Goal: Information Seeking & Learning: Learn about a topic

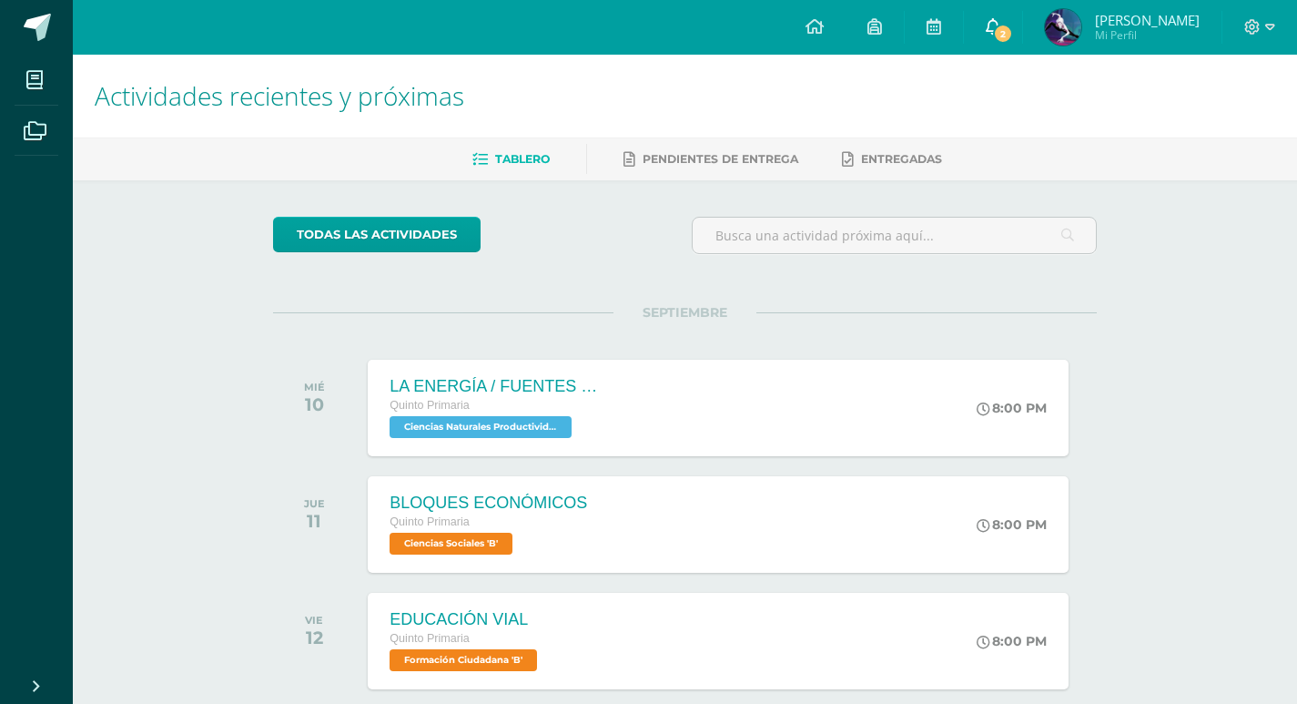
click at [1022, 12] on link "2" at bounding box center [993, 27] width 58 height 55
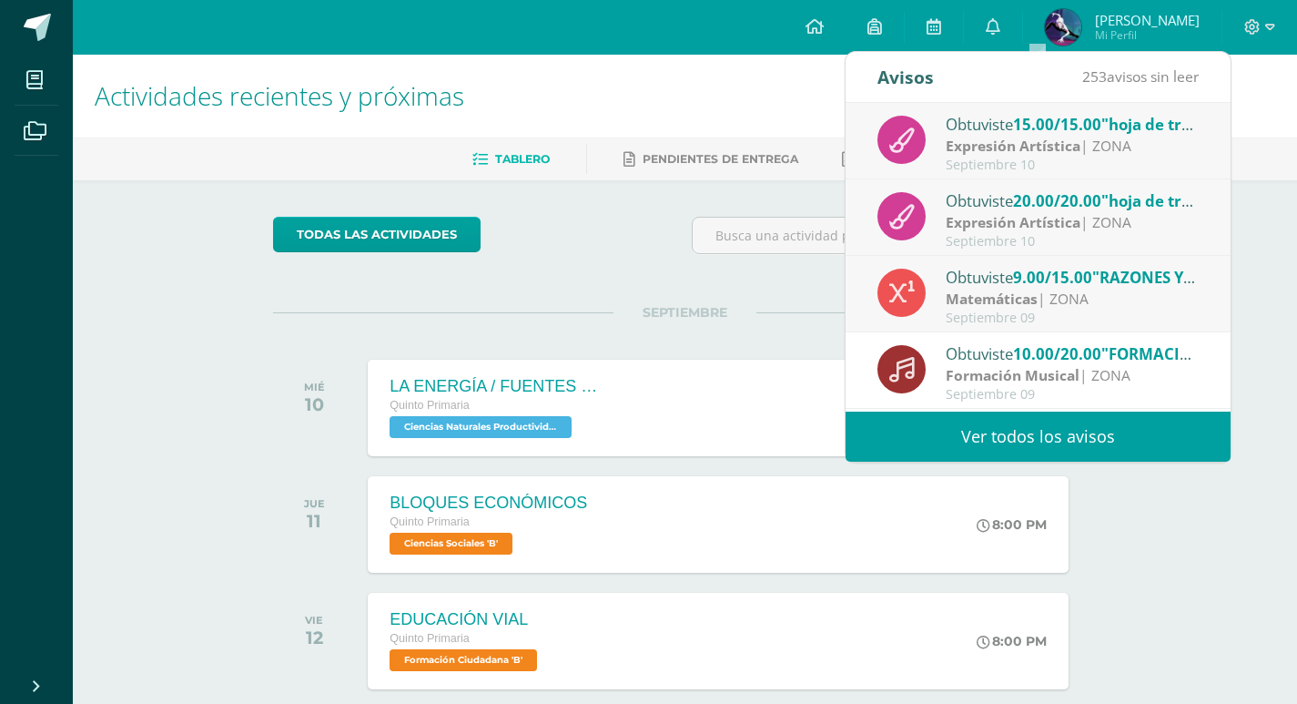
click at [1091, 134] on span "15.00/15.00" at bounding box center [1057, 124] width 88 height 21
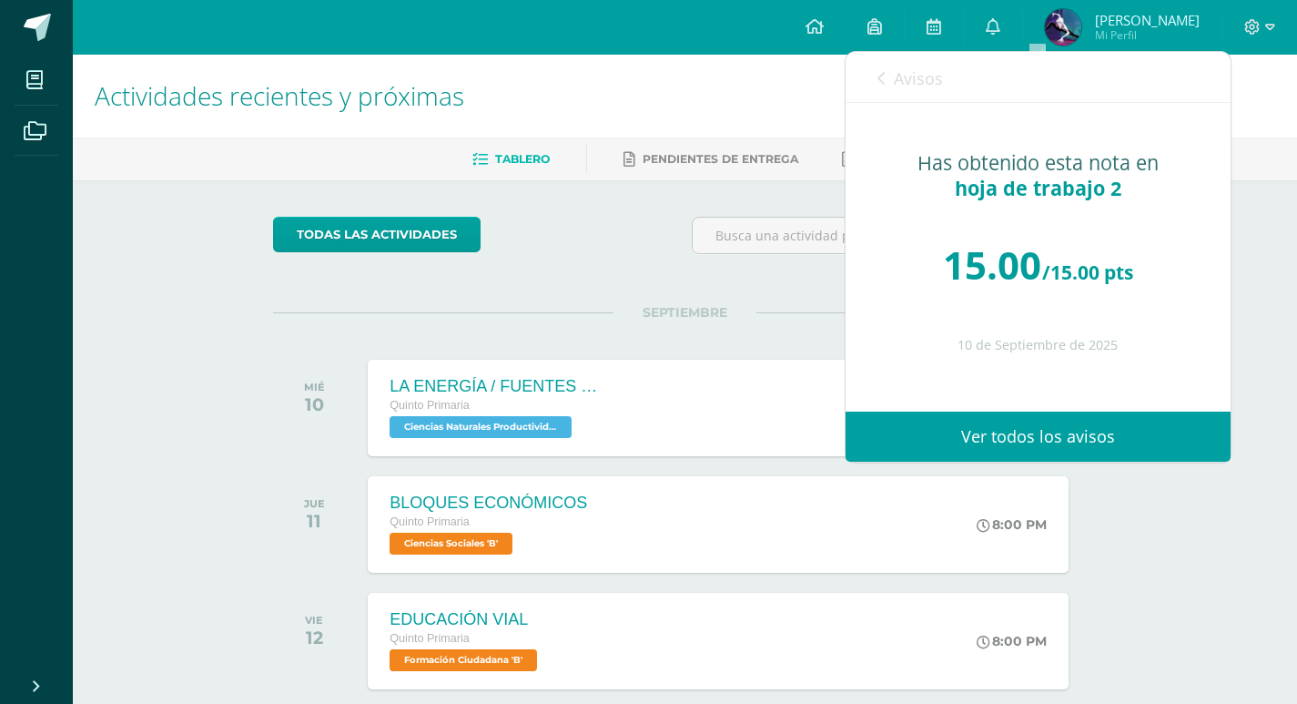
click at [876, 75] on div "Avisos 252 avisos sin leer Avisos" at bounding box center [1038, 77] width 385 height 51
click at [884, 78] on icon at bounding box center [881, 78] width 7 height 15
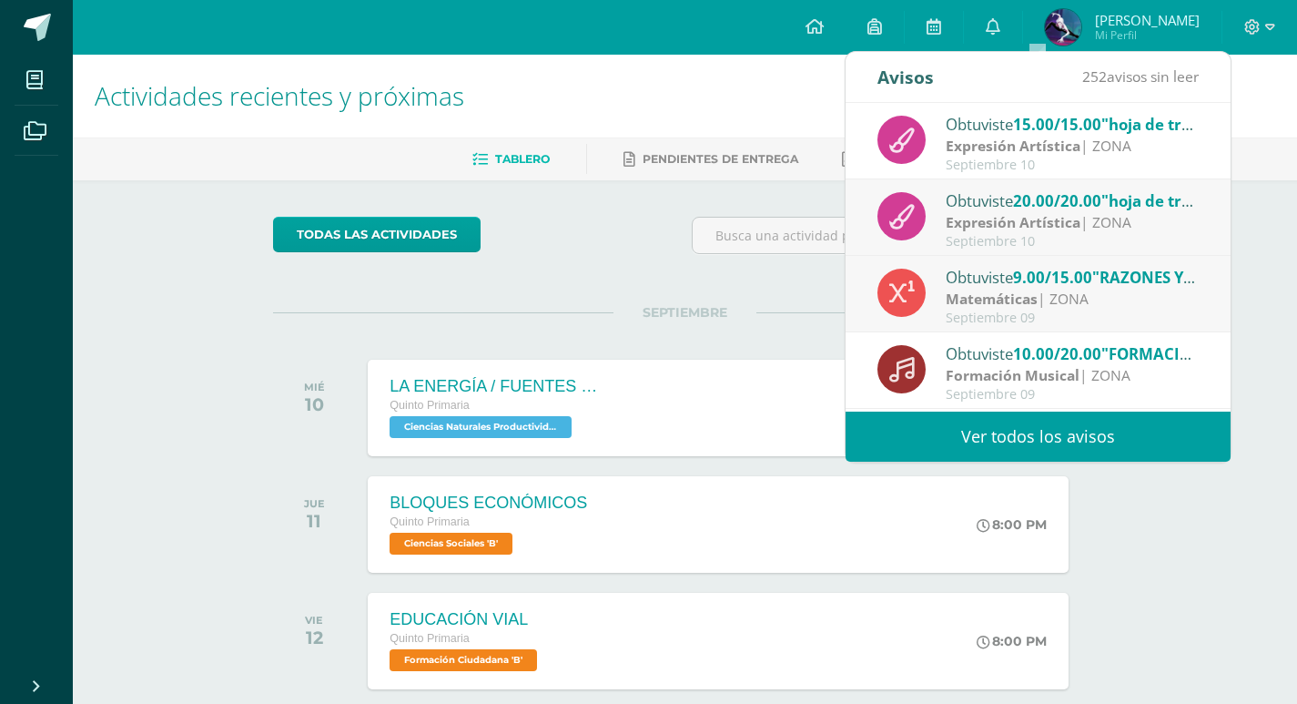
click at [998, 220] on strong "Expresión Artística" at bounding box center [1013, 222] width 135 height 20
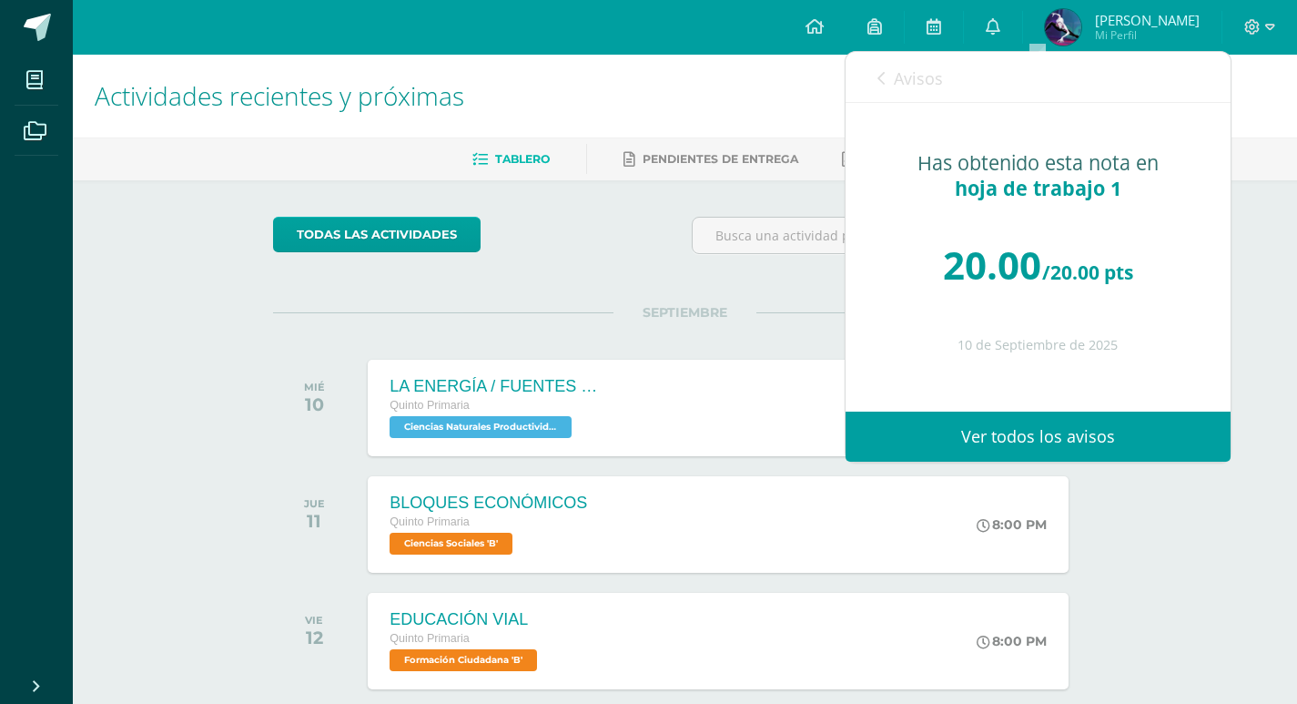
click at [880, 80] on icon at bounding box center [881, 78] width 7 height 15
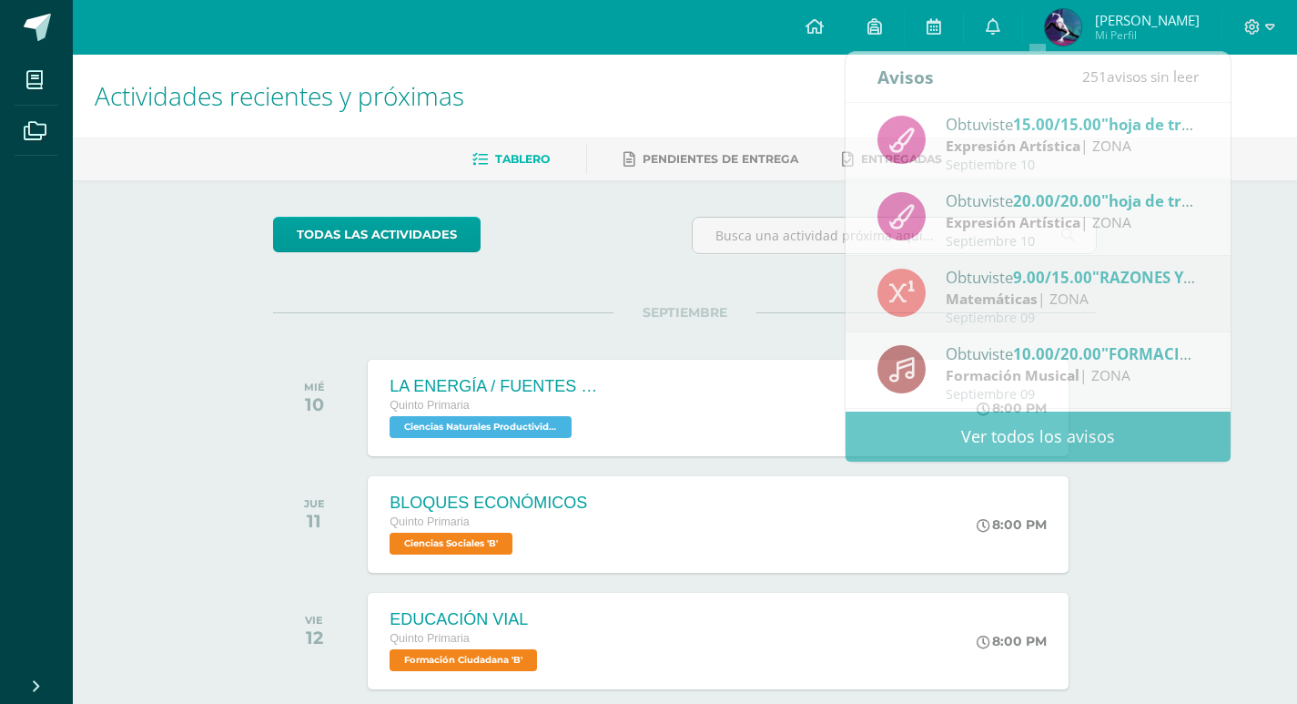
click at [744, 264] on div at bounding box center [895, 243] width 420 height 52
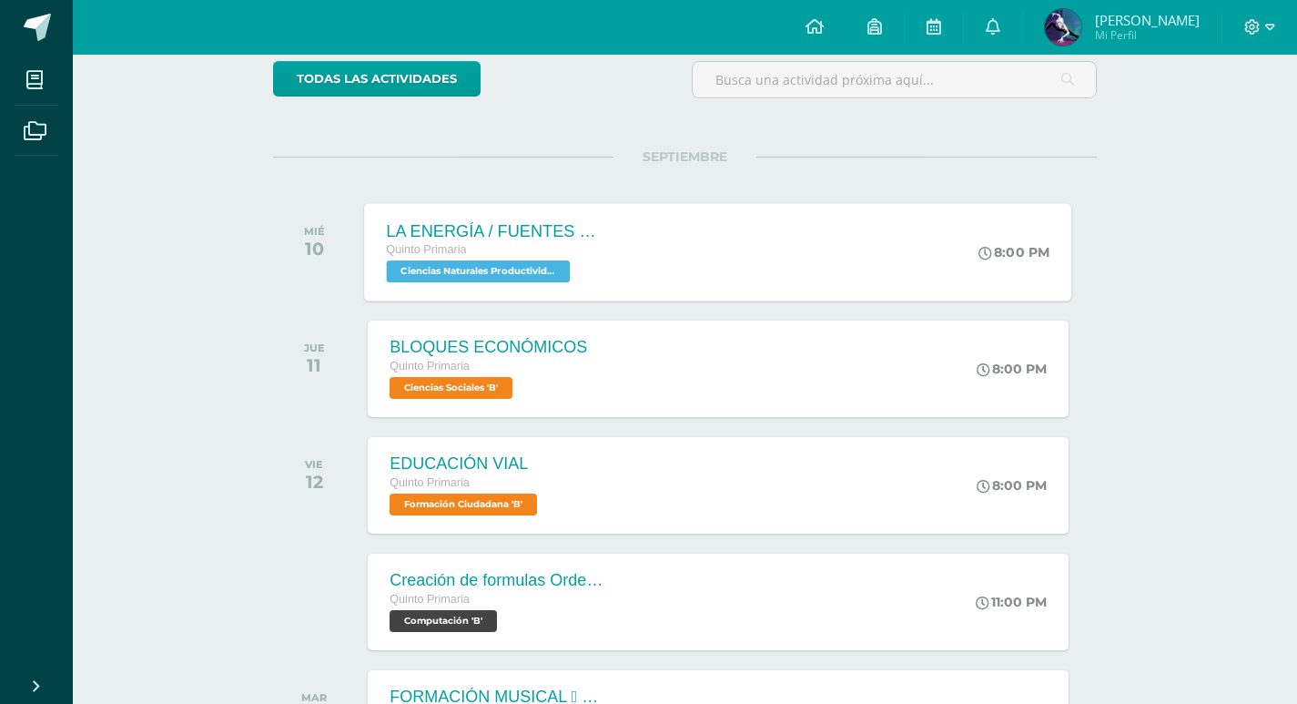
scroll to position [182, 0]
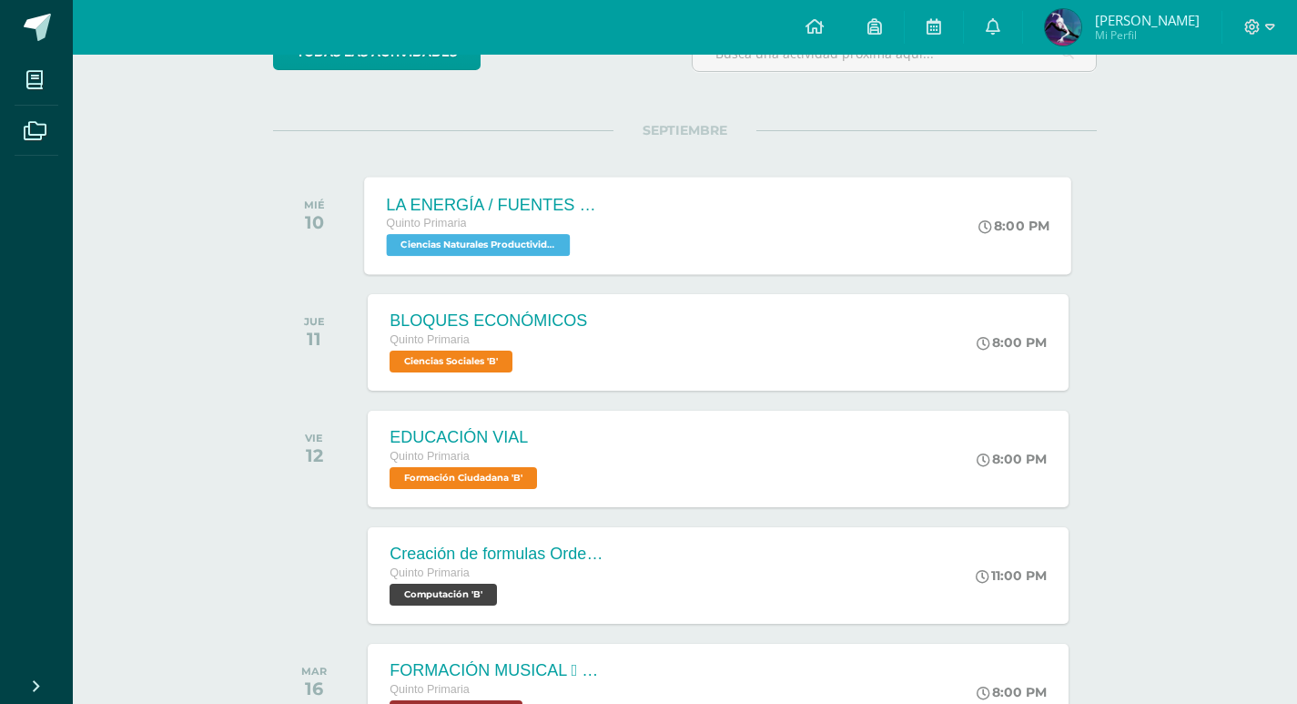
click at [771, 233] on div "LA ENERGÍA / FUENTES DE ENERGÍA Quinto Primaria Ciencias Naturales Productivida…" at bounding box center [718, 225] width 707 height 97
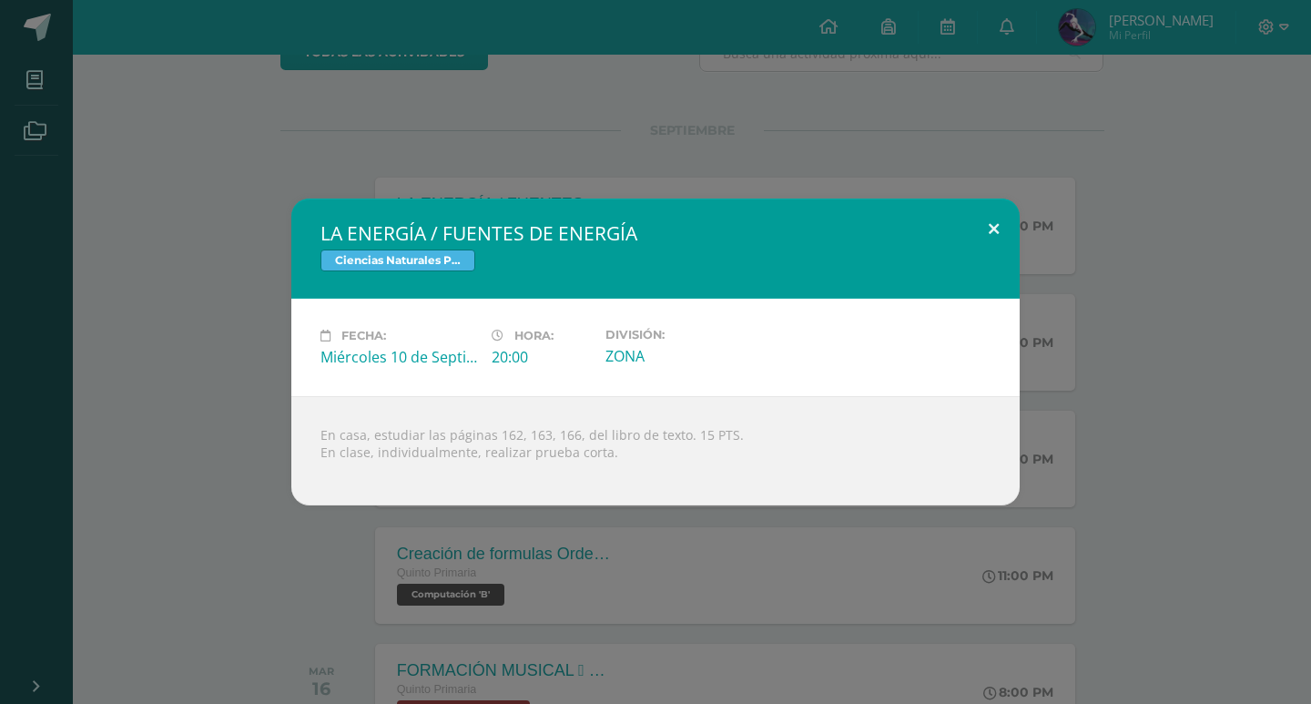
click at [1001, 219] on button at bounding box center [994, 229] width 52 height 62
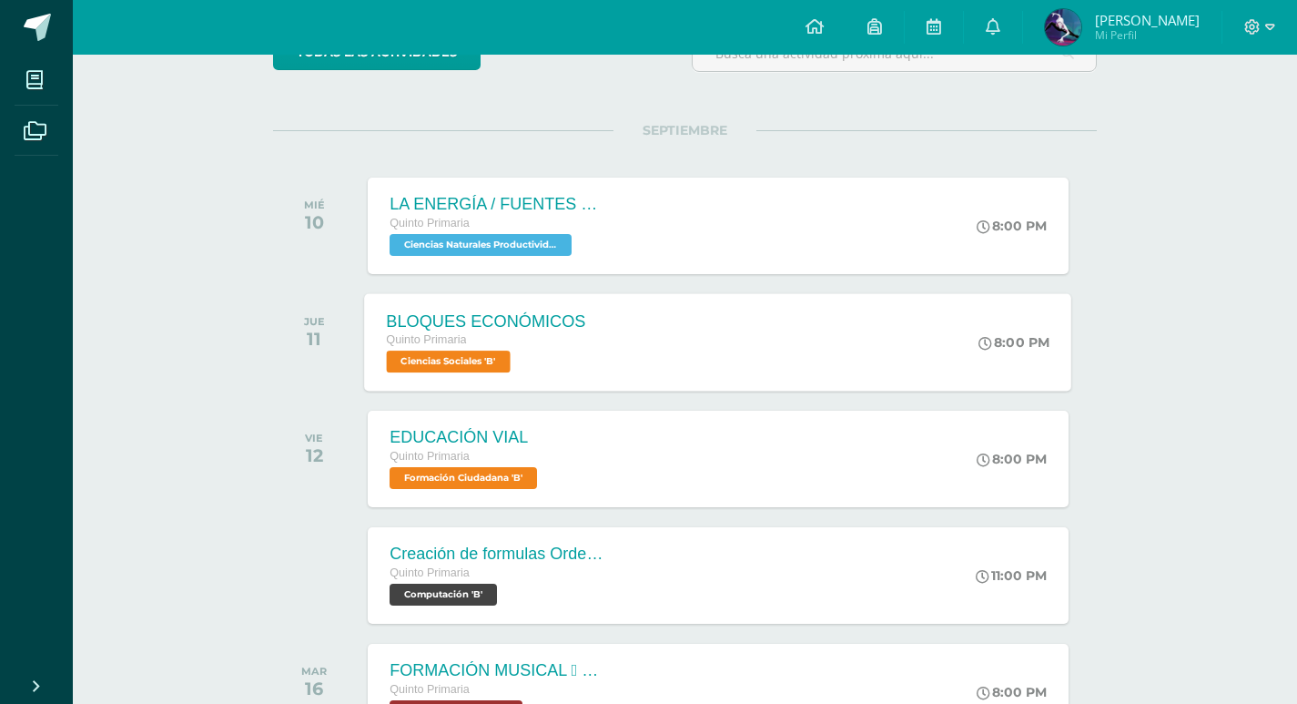
click at [707, 325] on div "BLOQUES ECONÓMICOS Quinto Primaria Ciencias Sociales 'B' 8:00 PM BLOQUES ECONÓM…" at bounding box center [718, 341] width 707 height 97
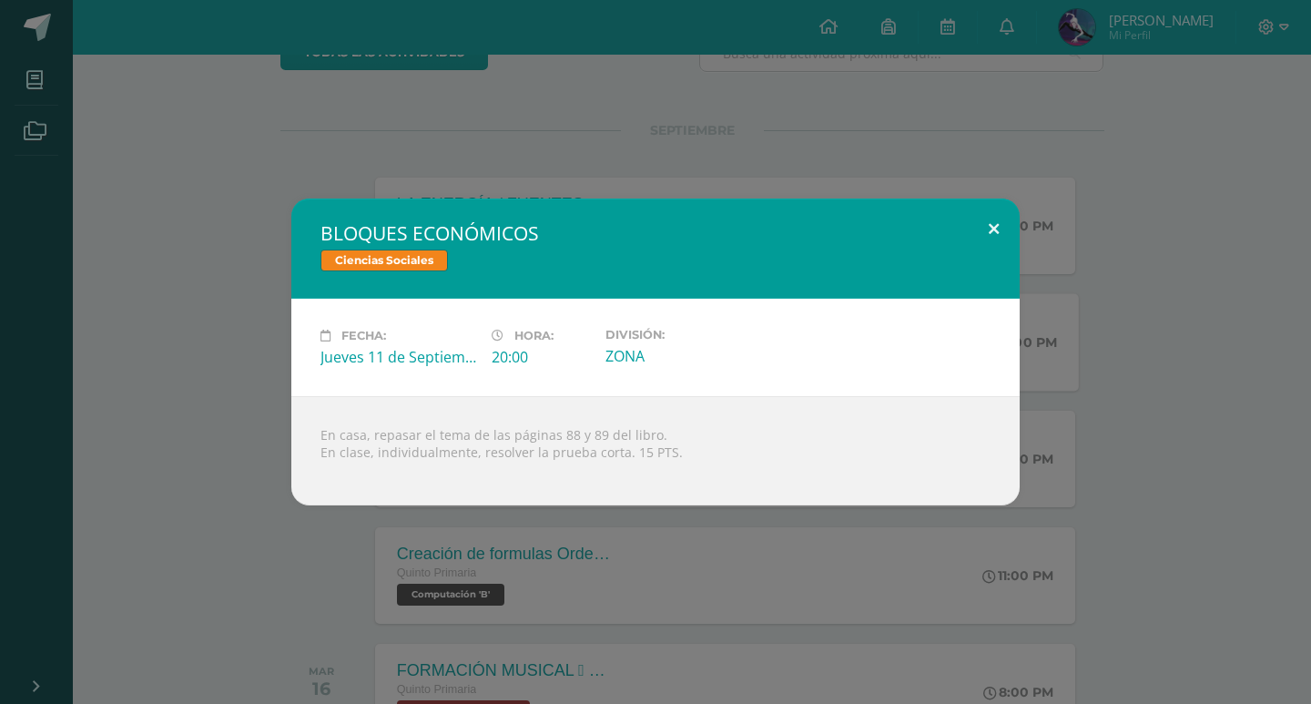
click at [989, 226] on button at bounding box center [994, 229] width 52 height 62
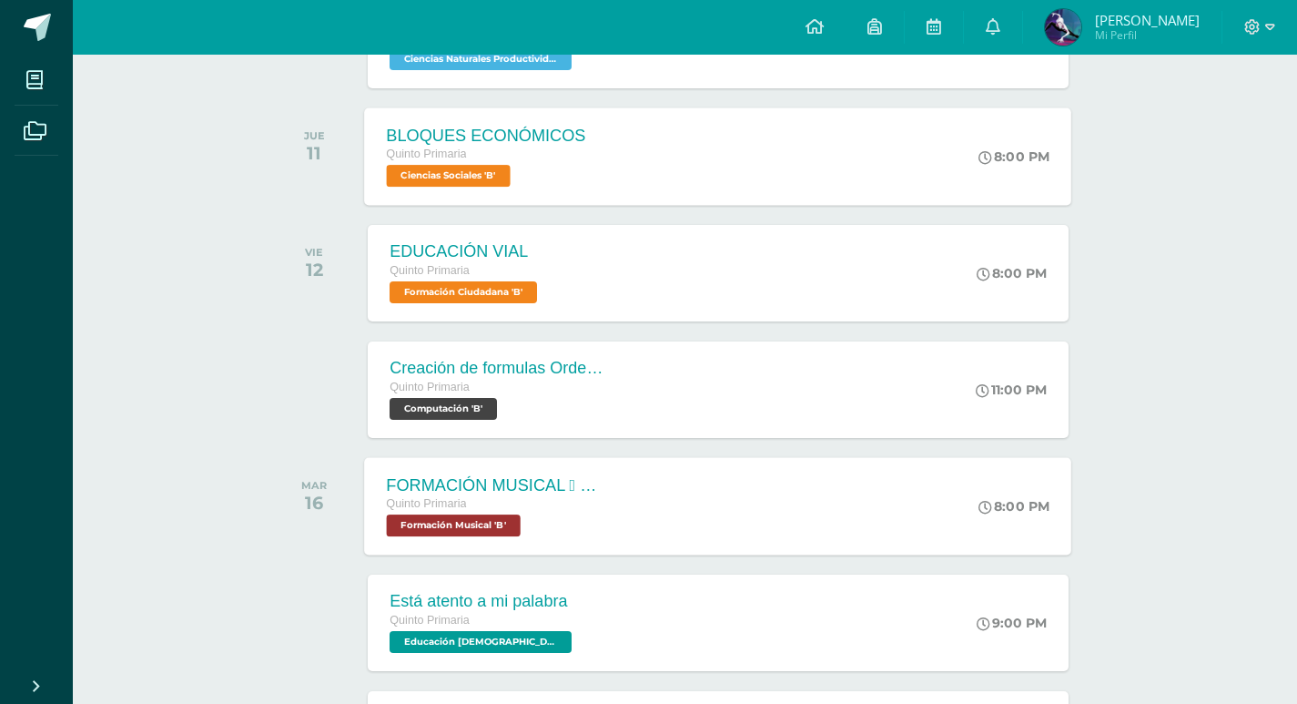
scroll to position [273, 0]
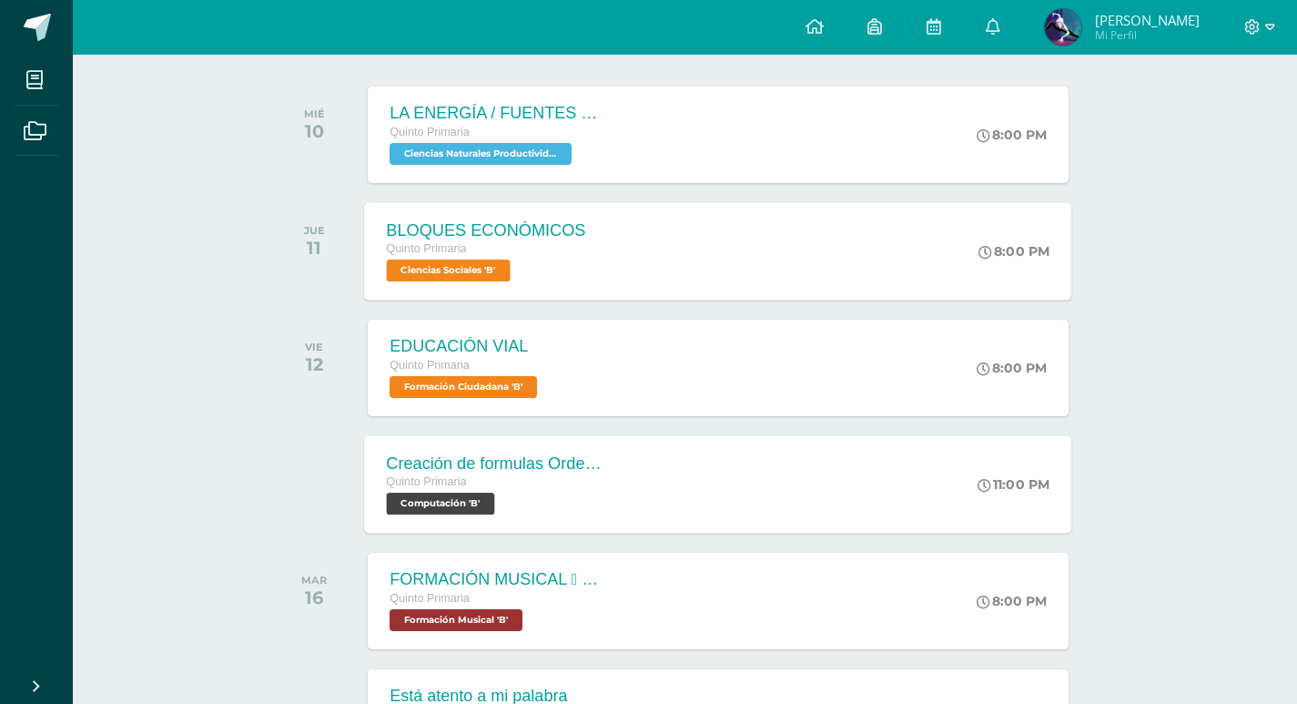
click at [571, 459] on div "Creación de formulas Orden jerárquico" at bounding box center [497, 462] width 220 height 19
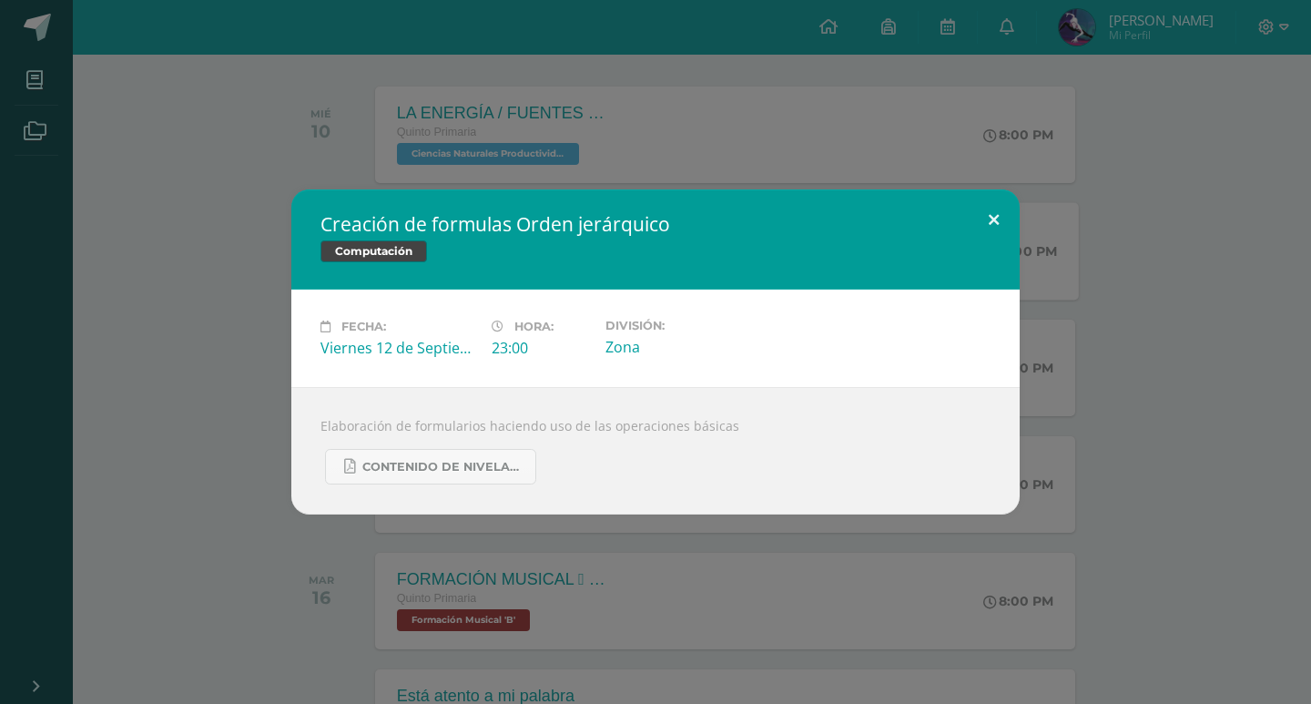
click at [994, 208] on button at bounding box center [994, 220] width 52 height 62
